Goal: Task Accomplishment & Management: Use online tool/utility

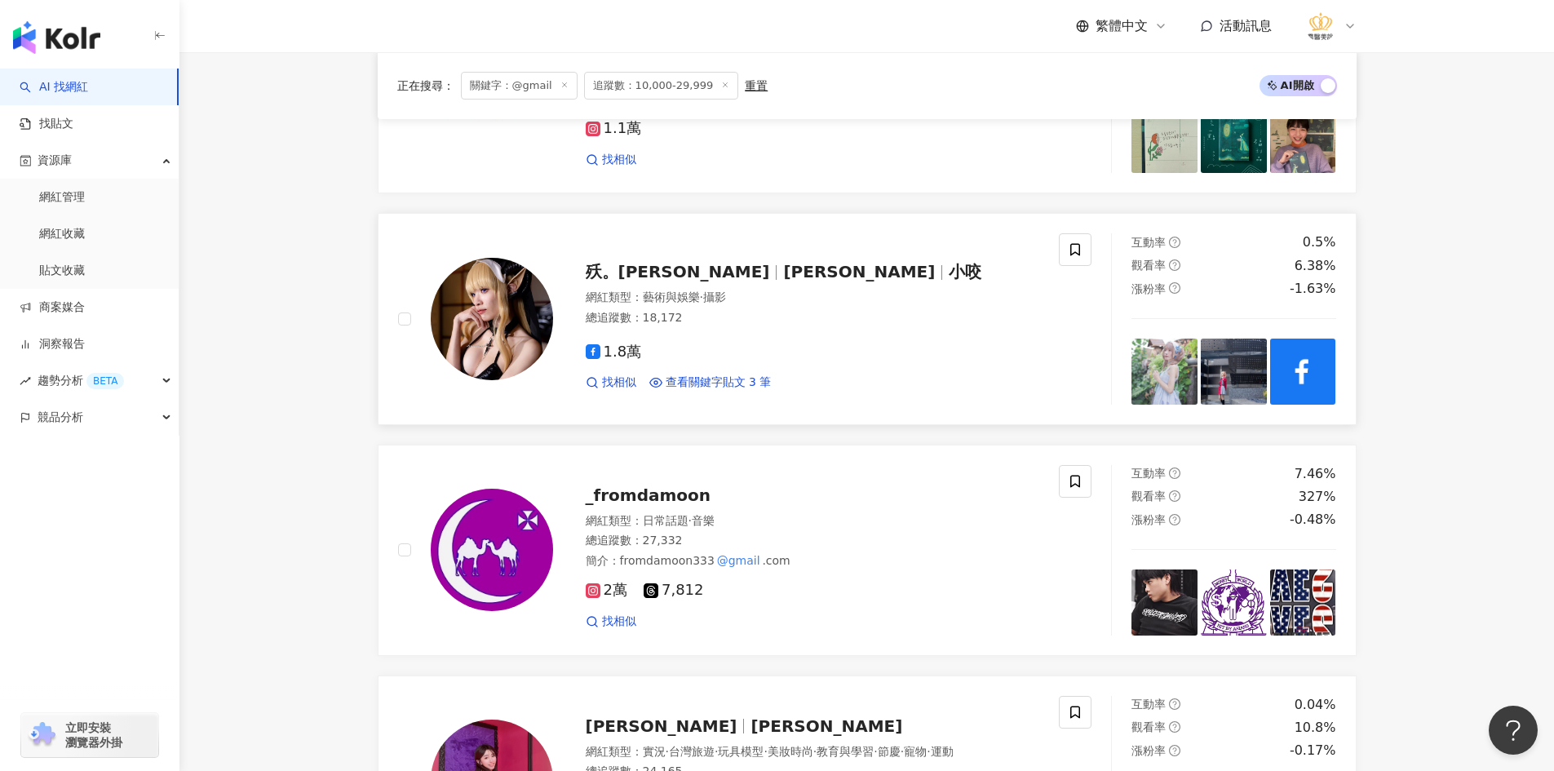
click at [498, 328] on img at bounding box center [492, 319] width 122 height 122
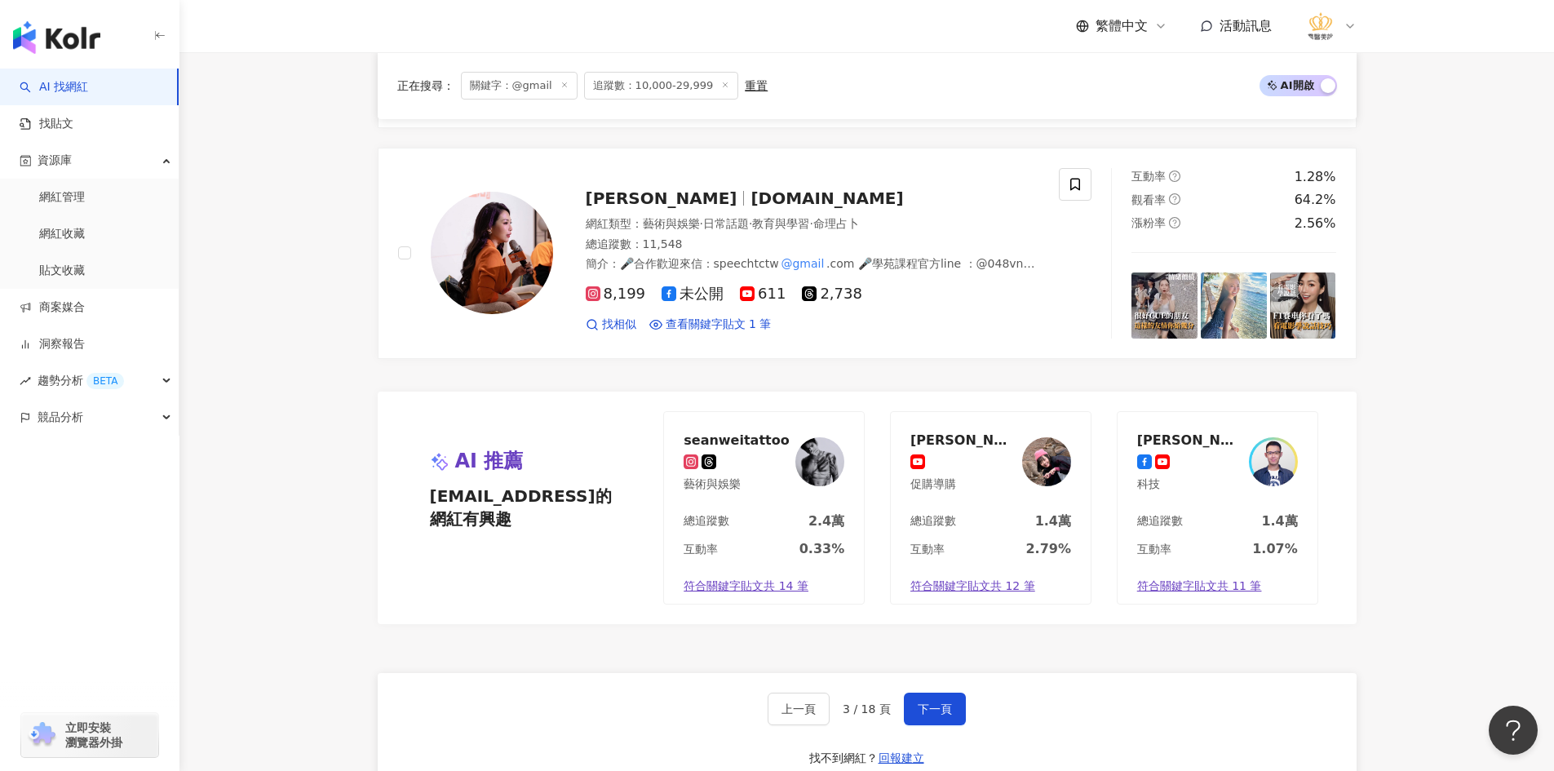
scroll to position [2774, 0]
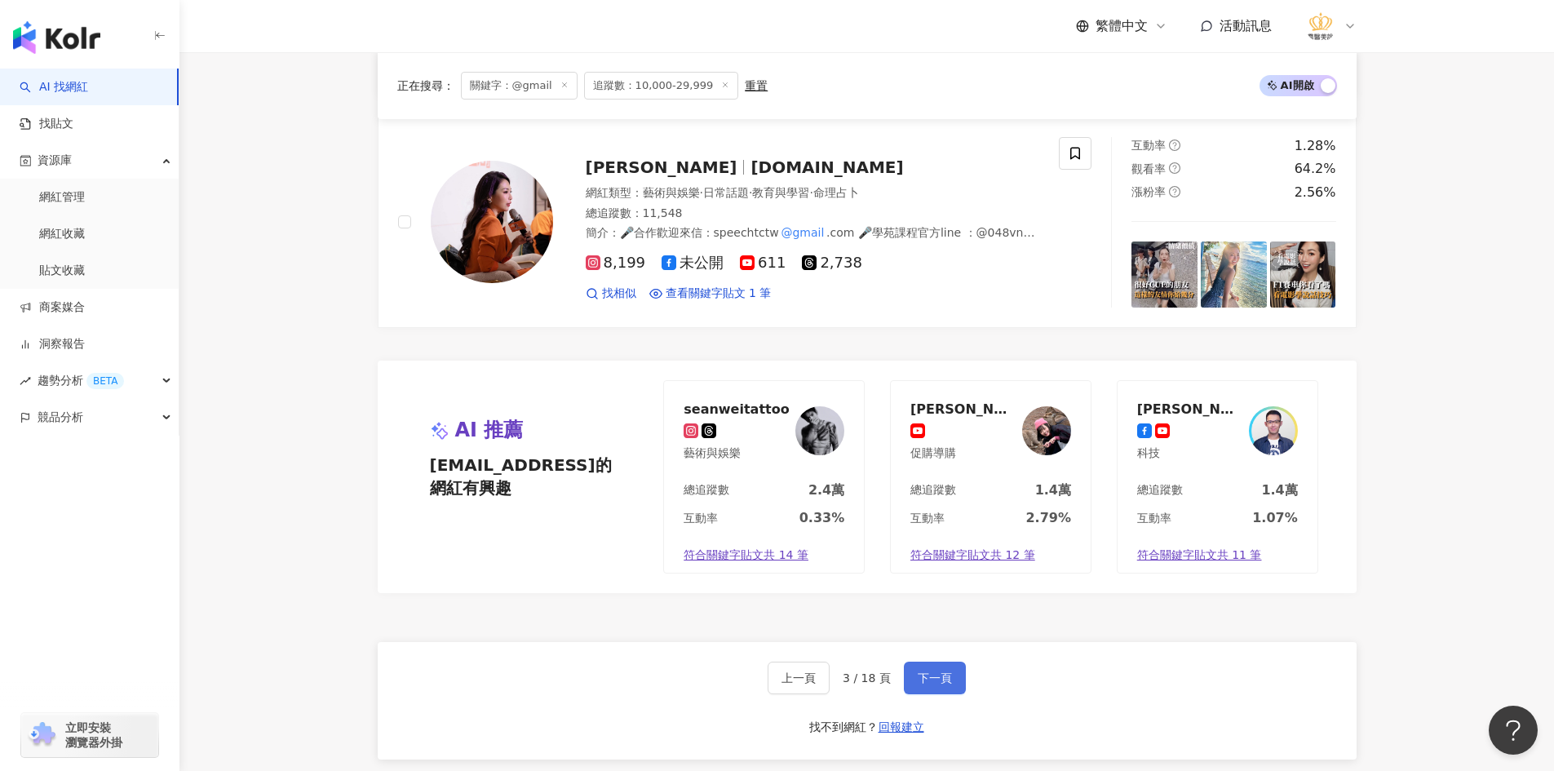
click at [921, 676] on span "下一頁" at bounding box center [935, 678] width 34 height 13
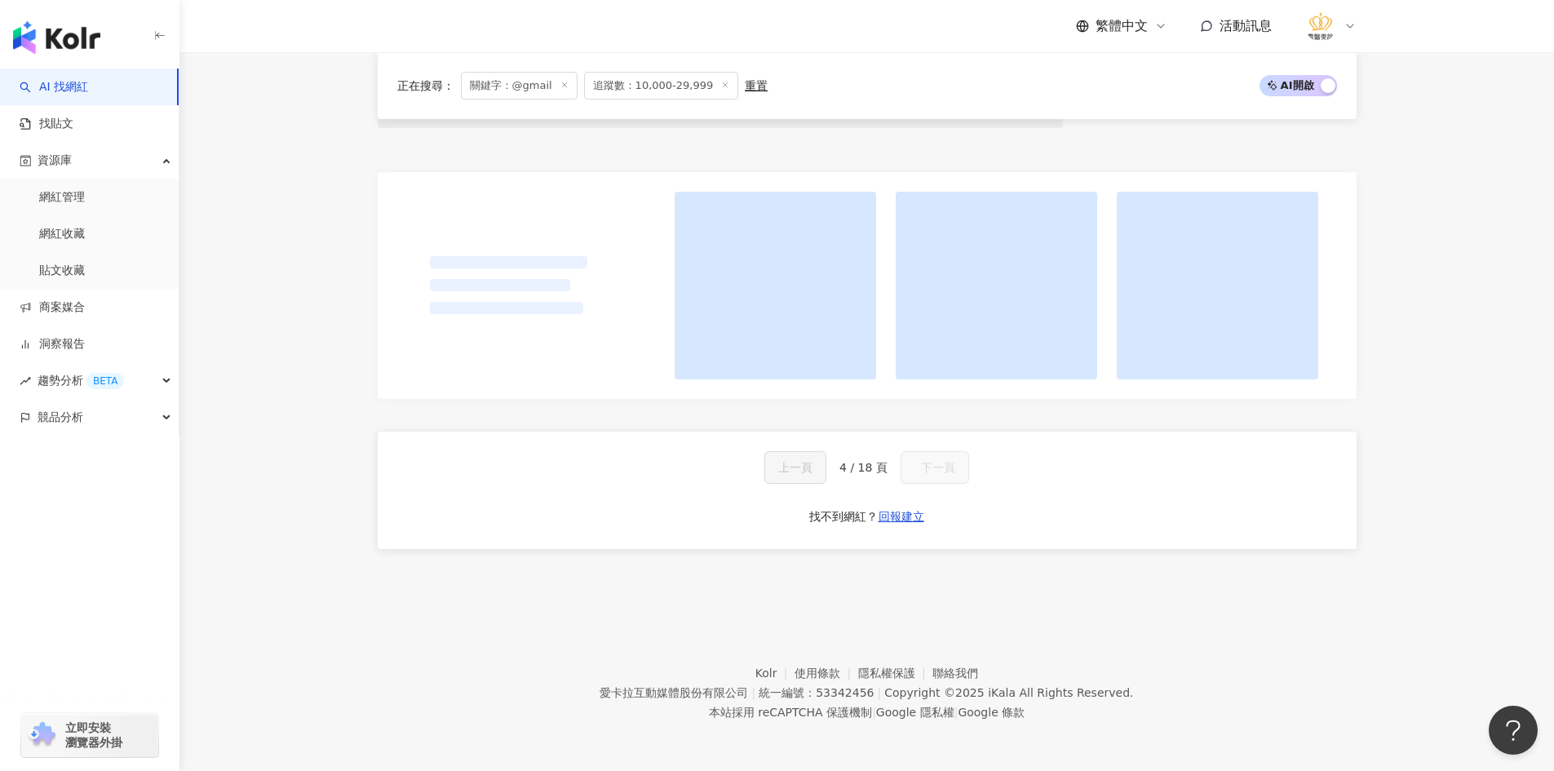
scroll to position [965, 0]
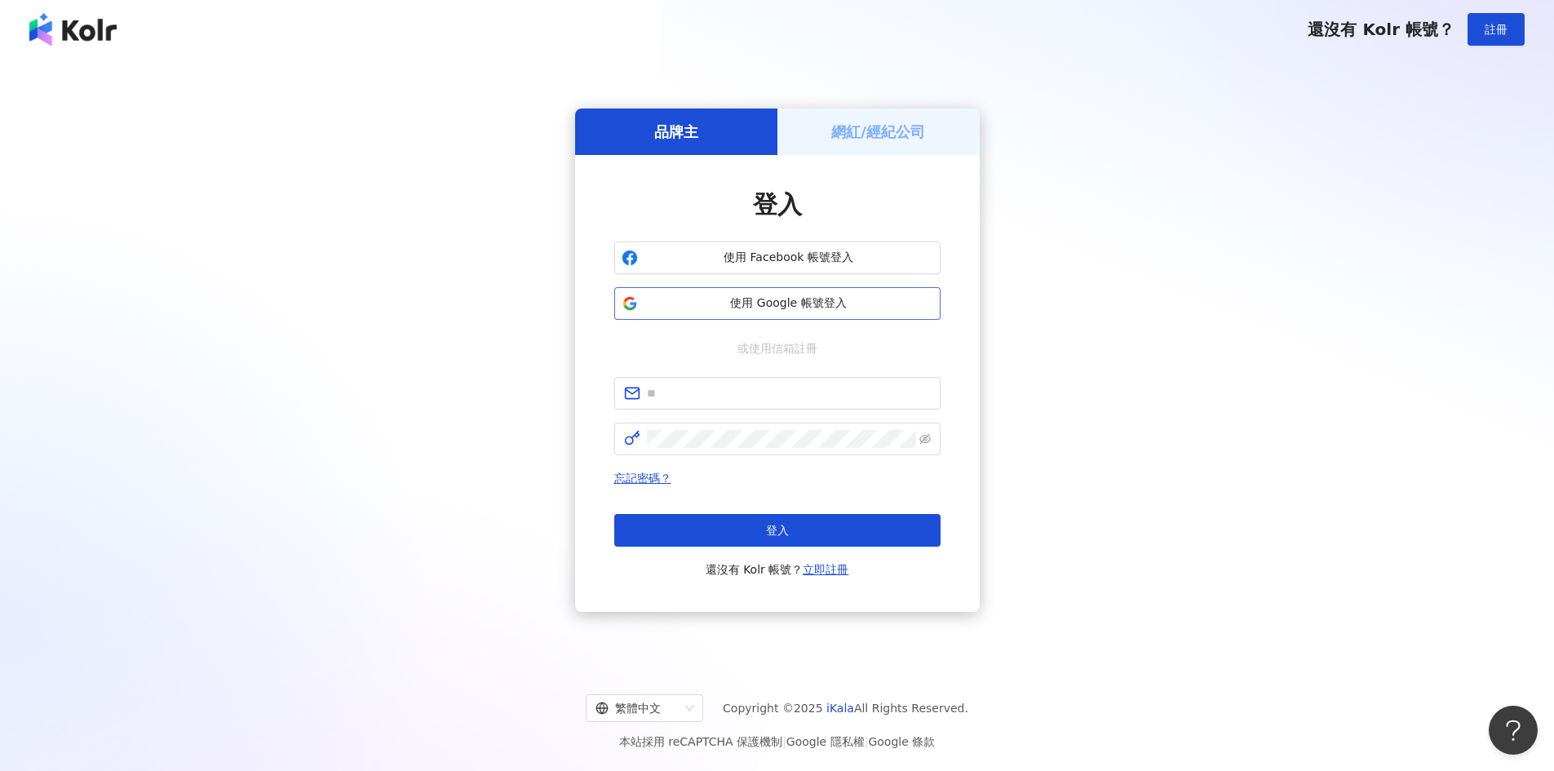
click at [889, 306] on span "使用 Google 帳號登入" at bounding box center [789, 303] width 289 height 16
click at [767, 299] on span "使用 Google 帳號登入" at bounding box center [789, 303] width 289 height 16
click at [1238, 361] on div "品牌主 網紅/經紀公司 登入 使用 Facebook 帳號登入 使用 Google 帳號登入 或使用信箱註冊 忘記密碼？ 登入 還沒有 Kolr 帳號？ 立即…" at bounding box center [777, 360] width 1515 height 577
